Goal: Transaction & Acquisition: Purchase product/service

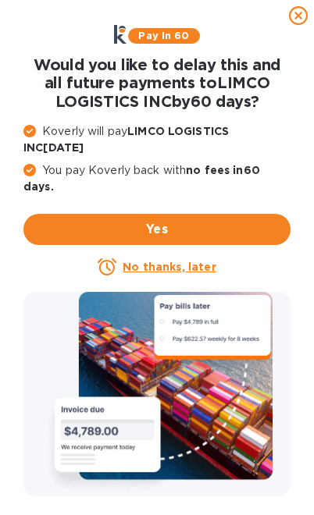
click at [197, 266] on u "No thanks, later" at bounding box center [169, 267] width 93 height 12
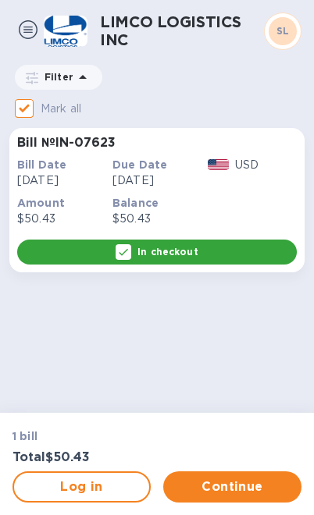
click at [259, 494] on span "Continue" at bounding box center [232, 487] width 113 height 19
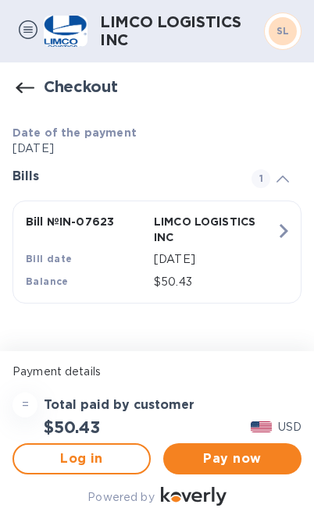
click at [258, 462] on span "Pay now" at bounding box center [232, 458] width 113 height 19
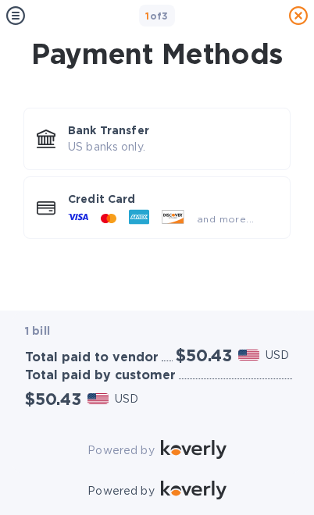
click at [69, 210] on icon at bounding box center [78, 217] width 20 height 20
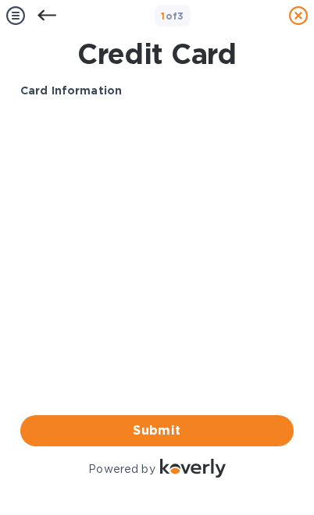
click at [195, 433] on span "Submit" at bounding box center [157, 430] width 248 height 19
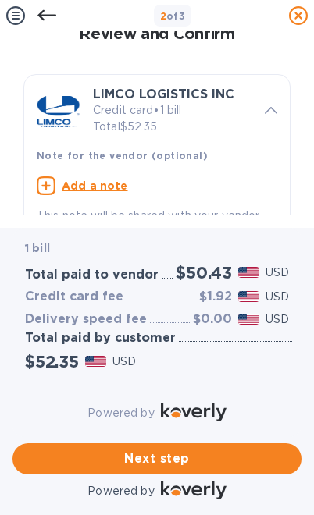
click at [229, 457] on span "Next step" at bounding box center [157, 458] width 264 height 19
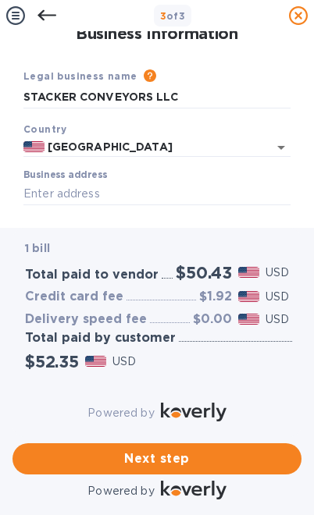
click at [41, 191] on input "Business address" at bounding box center [156, 193] width 267 height 23
type input "[STREET_ADDRESS][PERSON_NAME][PERSON_NAME]"
type input "[GEOGRAPHIC_DATA]"
type input "FL"
type input "34104"
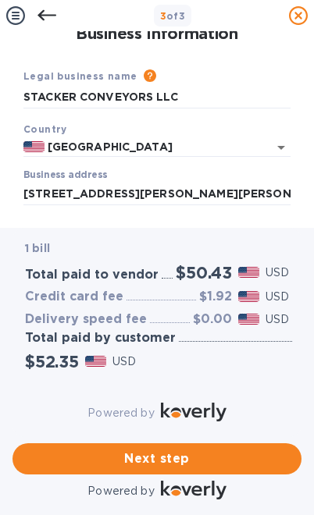
click at [224, 452] on span "Next step" at bounding box center [157, 458] width 264 height 19
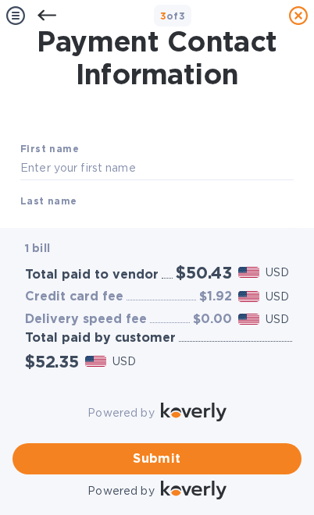
click at [48, 165] on input "text" at bounding box center [156, 168] width 273 height 23
click at [215, 453] on span "Submit" at bounding box center [157, 458] width 264 height 19
click at [176, 454] on span "Submit" at bounding box center [157, 458] width 264 height 19
click at [89, 162] on input "[PERSON_NAME]" at bounding box center [156, 168] width 273 height 23
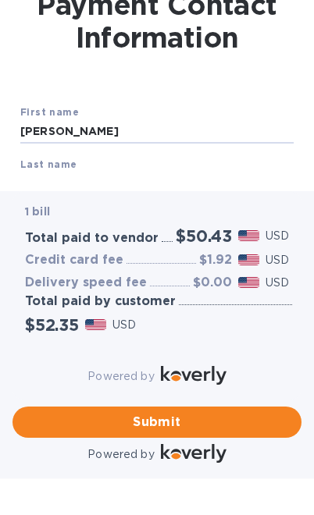
type input "[PERSON_NAME]"
click at [123, 175] on input "text" at bounding box center [156, 183] width 273 height 23
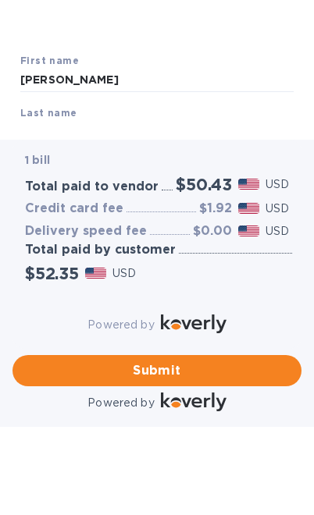
scroll to position [11, 0]
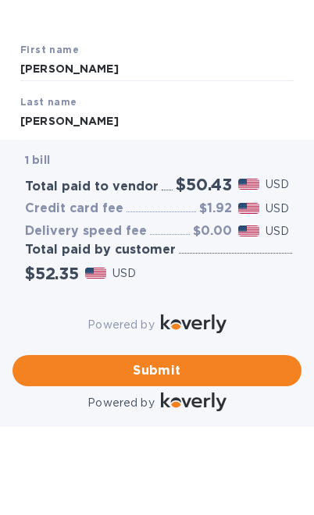
type input "[PERSON_NAME]"
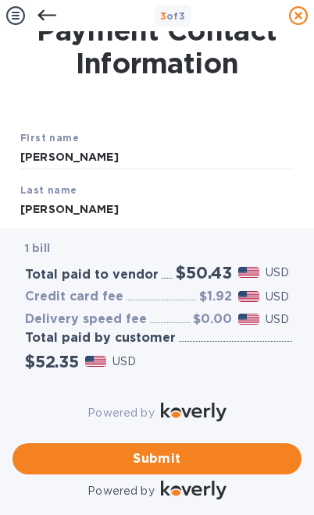
click at [243, 449] on span "Submit" at bounding box center [157, 458] width 264 height 19
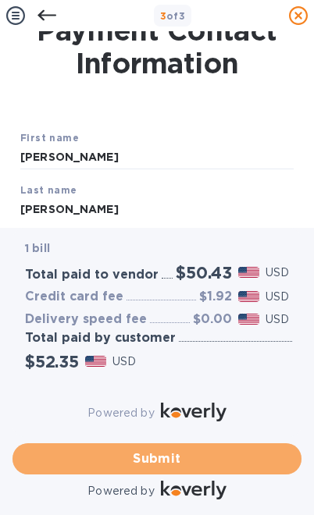
click at [162, 455] on span "Submit" at bounding box center [157, 458] width 264 height 19
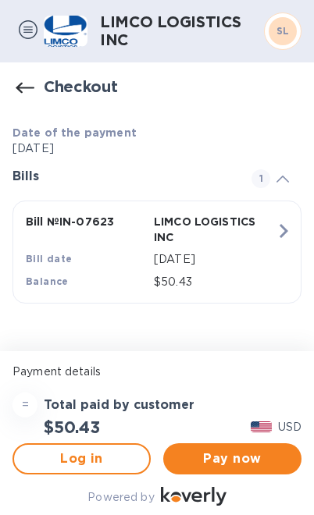
click at [212, 456] on span "Pay now" at bounding box center [232, 458] width 113 height 19
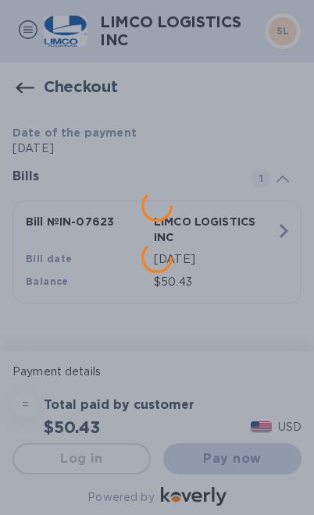
scroll to position [0, 0]
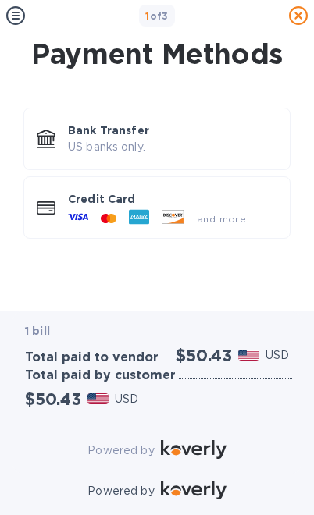
click at [69, 198] on p "Credit Card" at bounding box center [172, 199] width 209 height 16
